Goal: Task Accomplishment & Management: Manage account settings

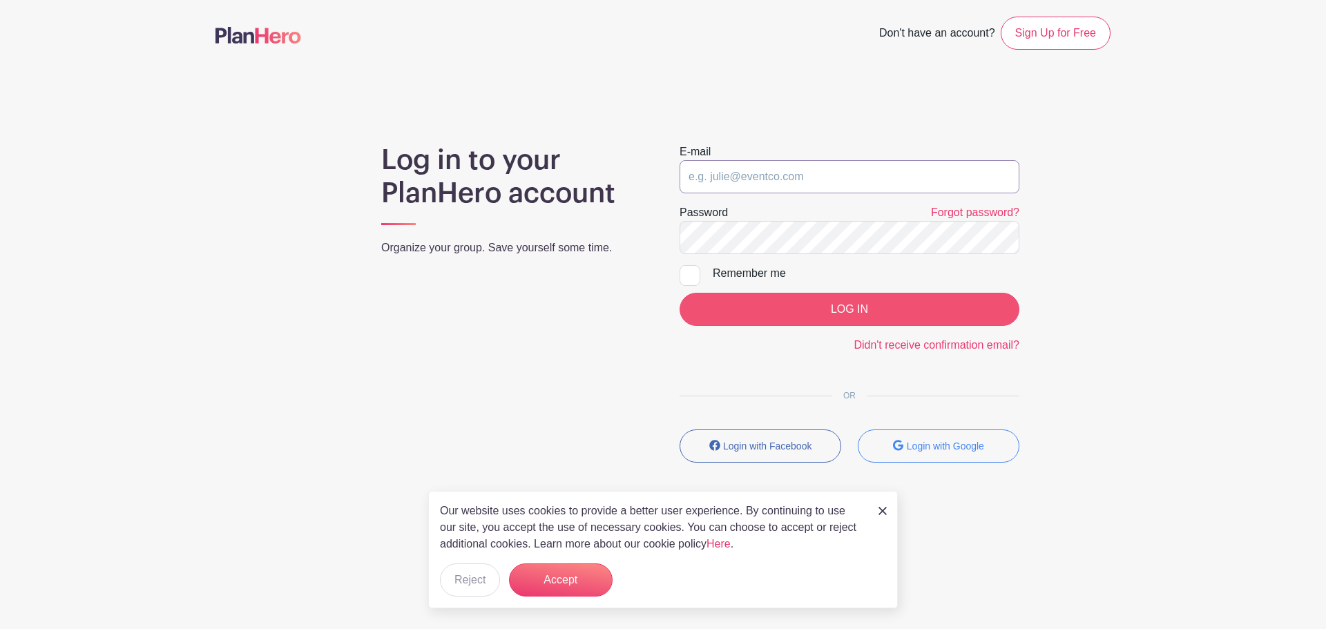
type input "[EMAIL_ADDRESS][DOMAIN_NAME]"
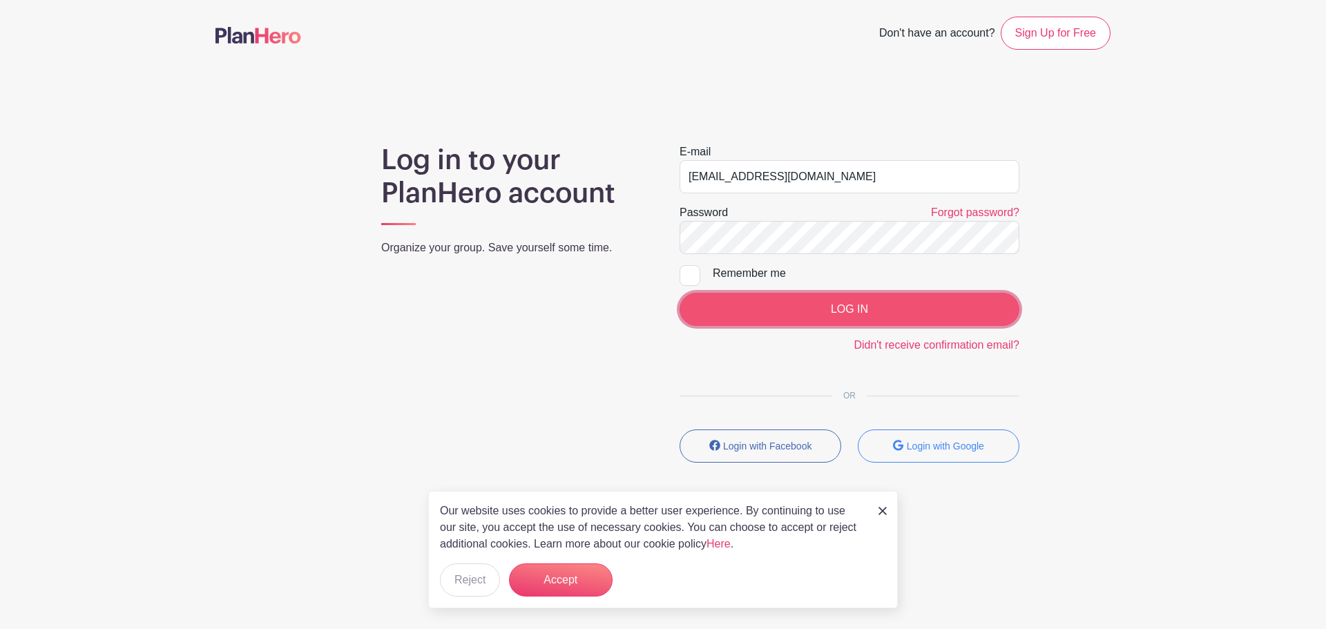
click at [785, 324] on input "LOG IN" at bounding box center [850, 309] width 340 height 33
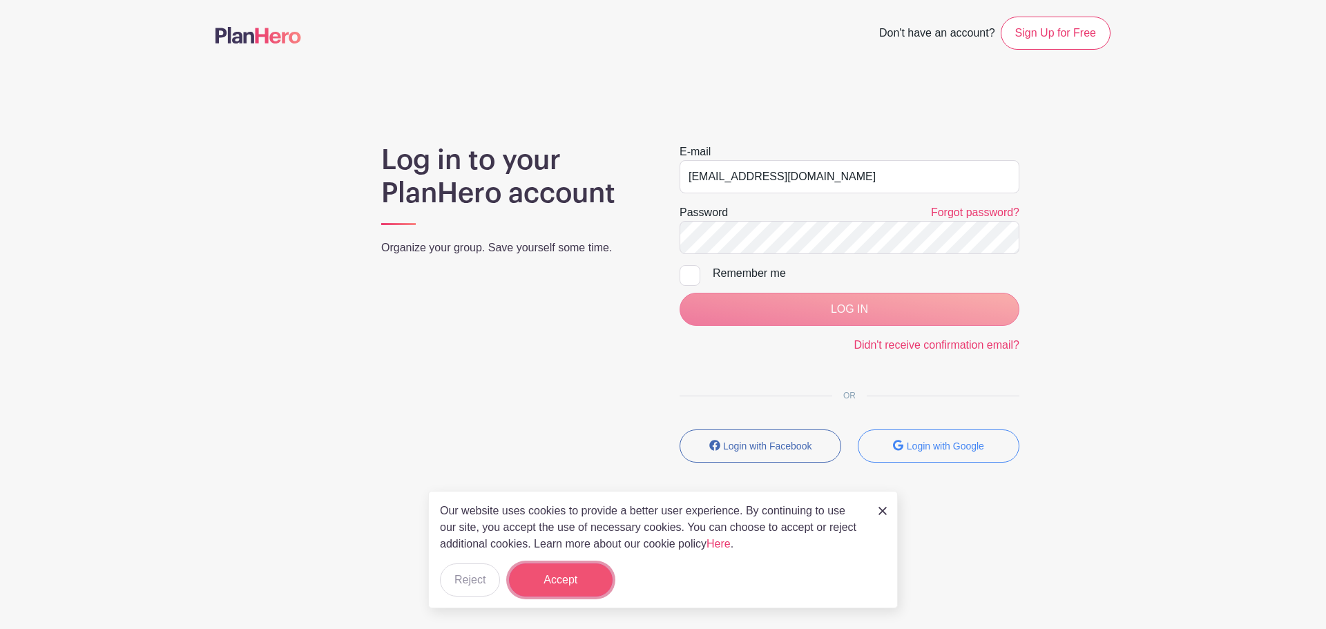
click at [554, 583] on button "Accept" at bounding box center [561, 580] width 104 height 33
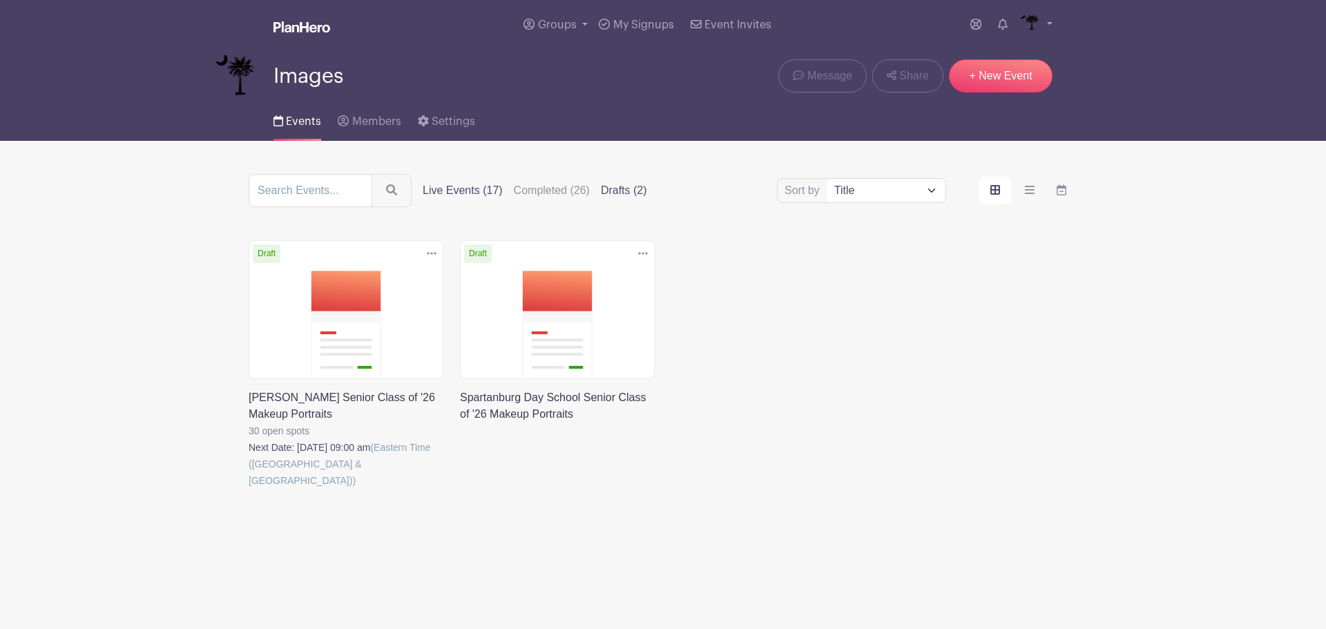
click at [470, 183] on label "Live Events (17)" at bounding box center [463, 190] width 80 height 17
click at [0, 0] on input "Live Events (17)" at bounding box center [0, 0] width 0 height 0
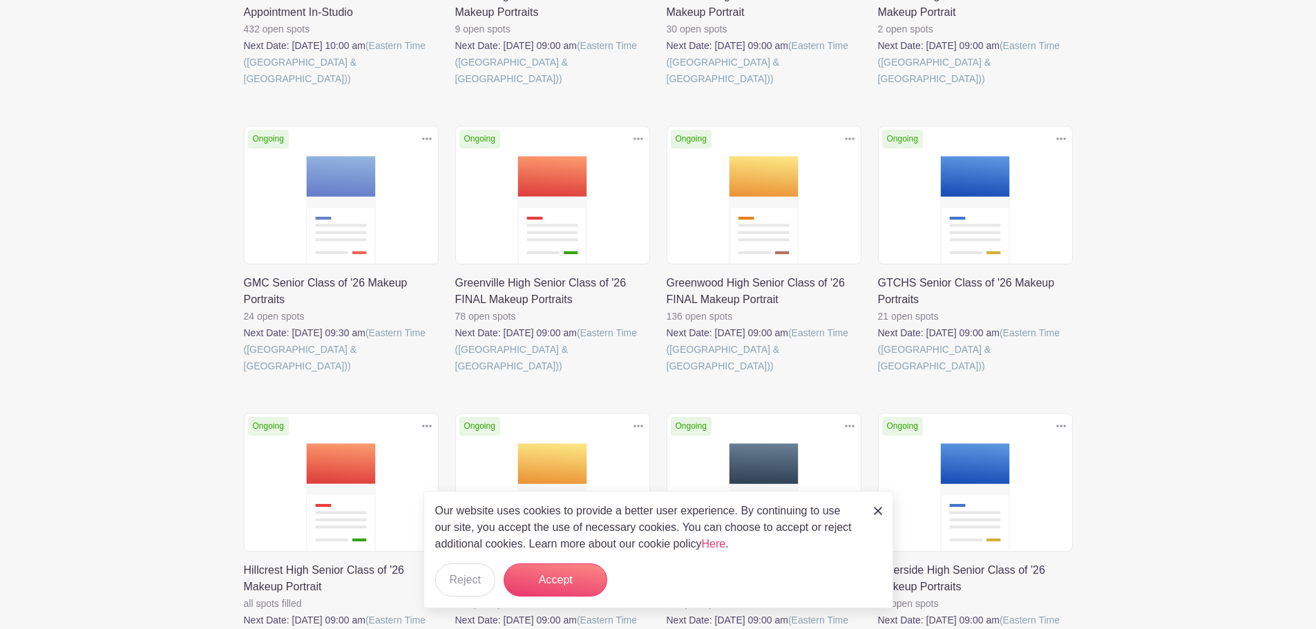
scroll to position [691, 0]
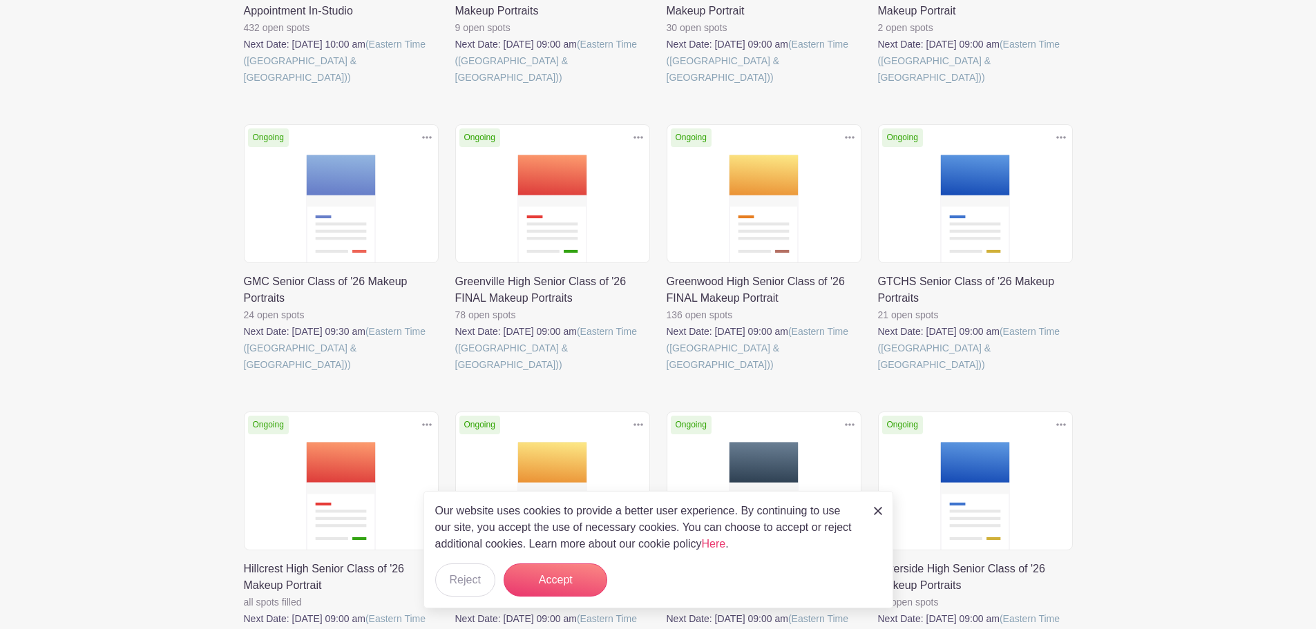
click at [666, 373] on link at bounding box center [666, 373] width 0 height 0
click at [569, 584] on button "Accept" at bounding box center [555, 580] width 104 height 33
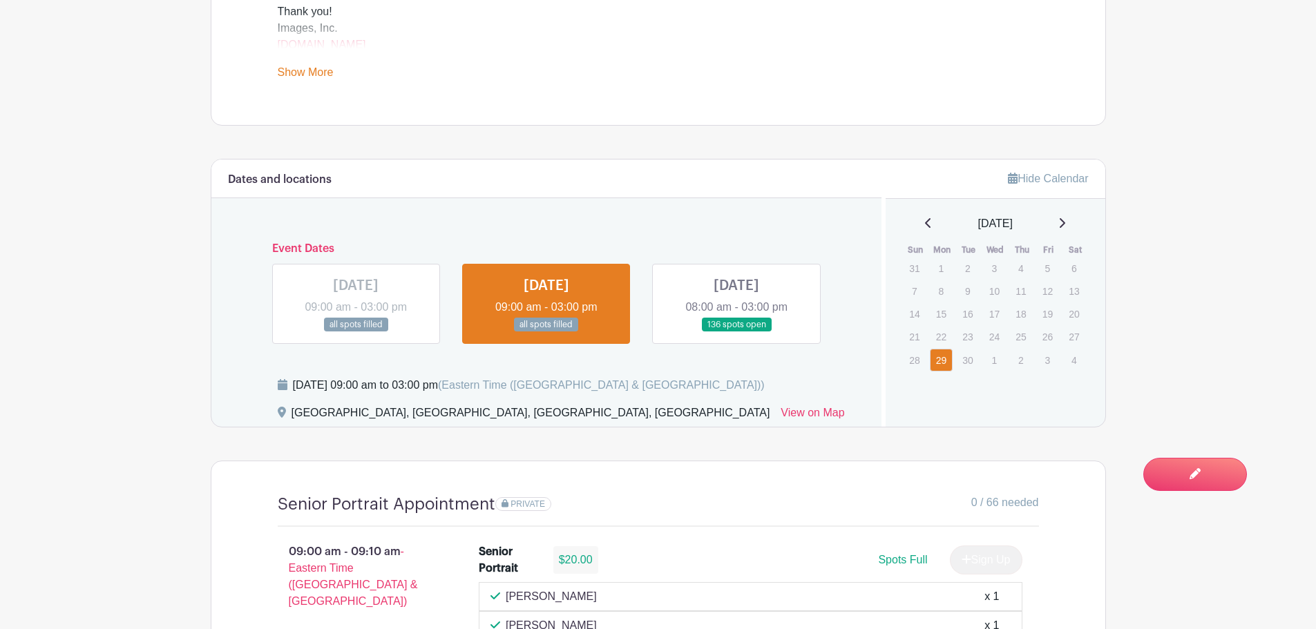
scroll to position [760, 0]
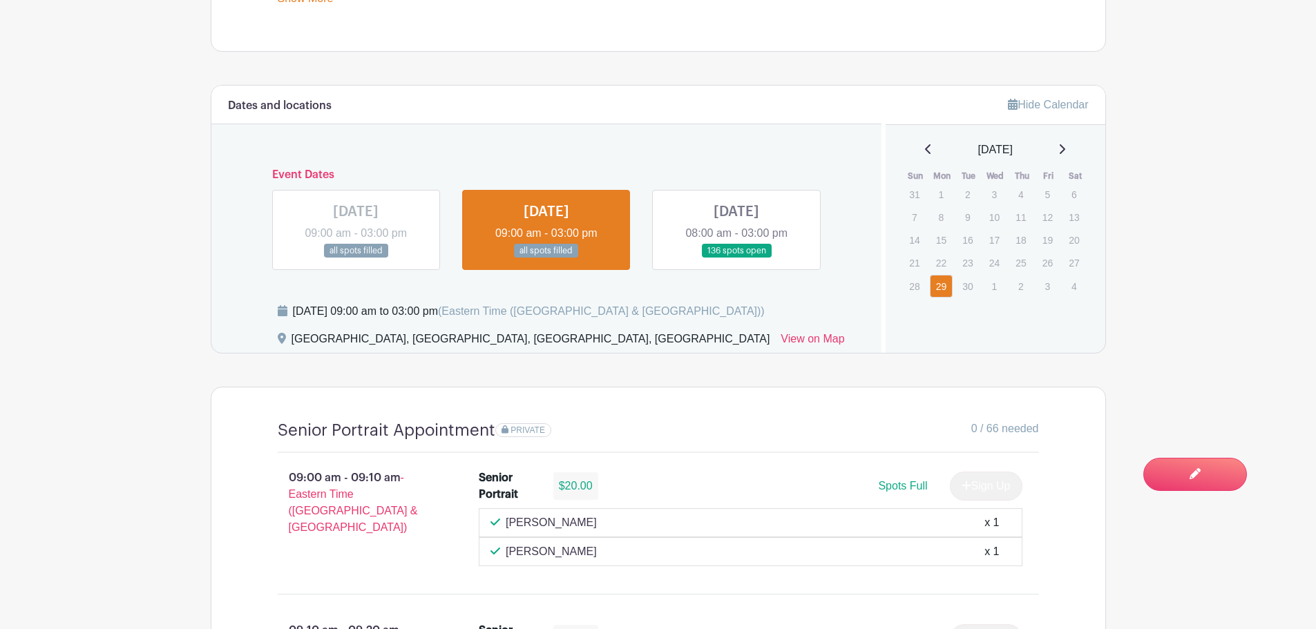
click at [736, 258] on link at bounding box center [736, 258] width 0 height 0
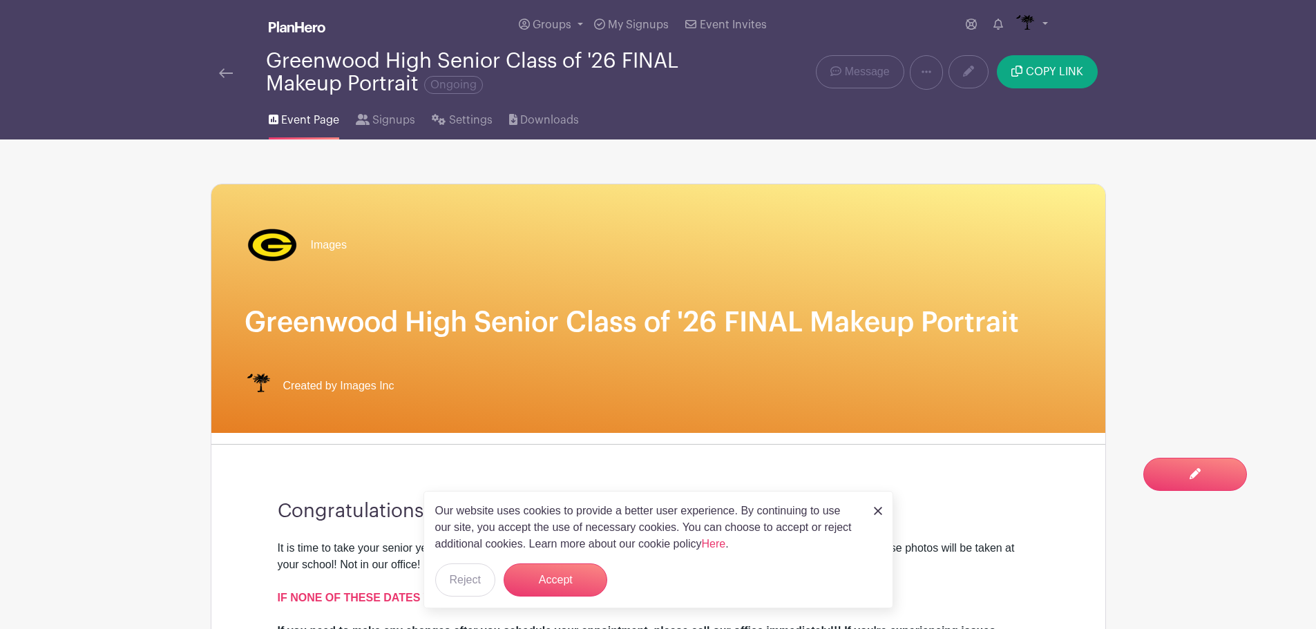
drag, startPoint x: 225, startPoint y: 81, endPoint x: 218, endPoint y: 73, distance: 11.3
click at [225, 81] on div "Greenwood High Senior Class of '26 FINAL Makeup Portrait Ongoing" at bounding box center [472, 73] width 506 height 46
click at [219, 73] on img at bounding box center [226, 73] width 14 height 10
